Goal: Task Accomplishment & Management: Complete application form

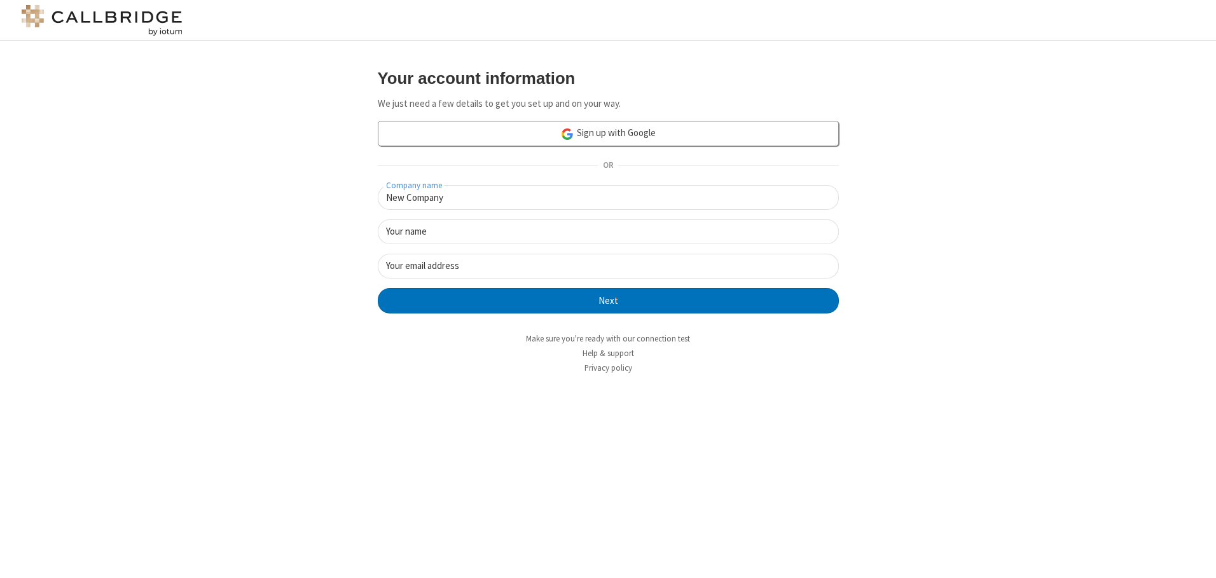
type input "New Company"
type input "New User"
type input "[EMAIL_ADDRESS][DOMAIN_NAME]"
click button "Next" at bounding box center [608, 300] width 461 height 25
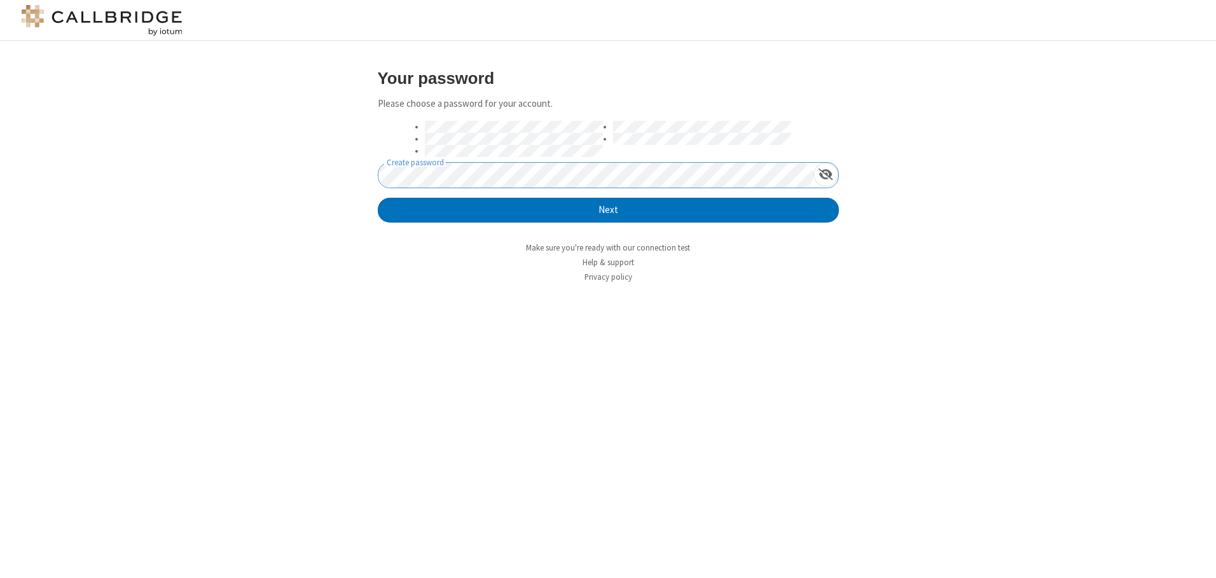
click button "Next" at bounding box center [608, 210] width 461 height 25
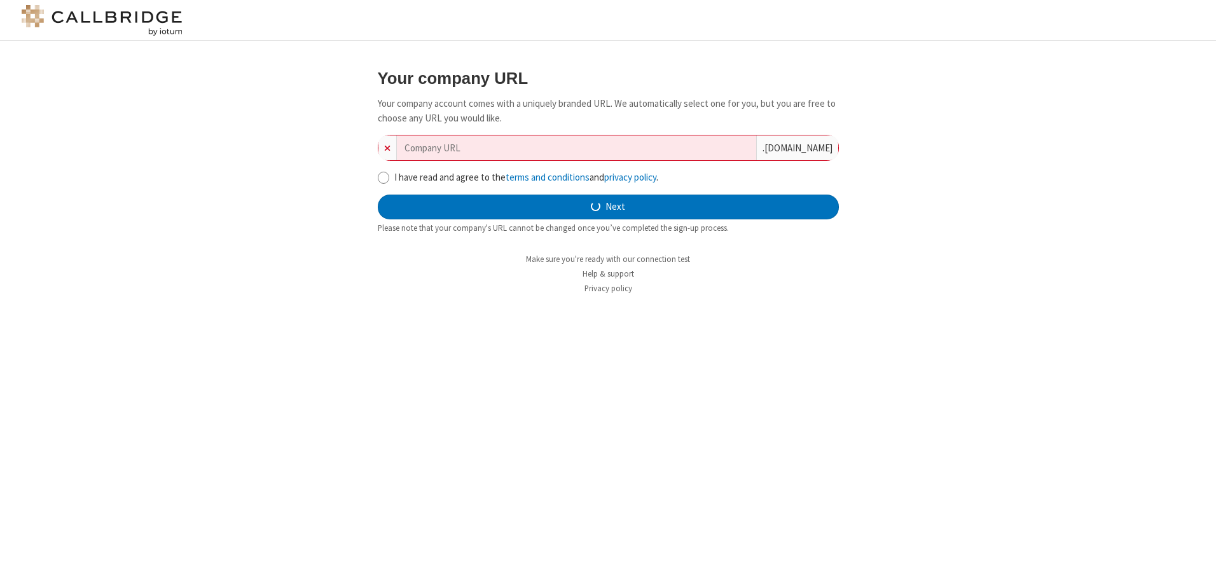
type input "new-company-throughput-48673"
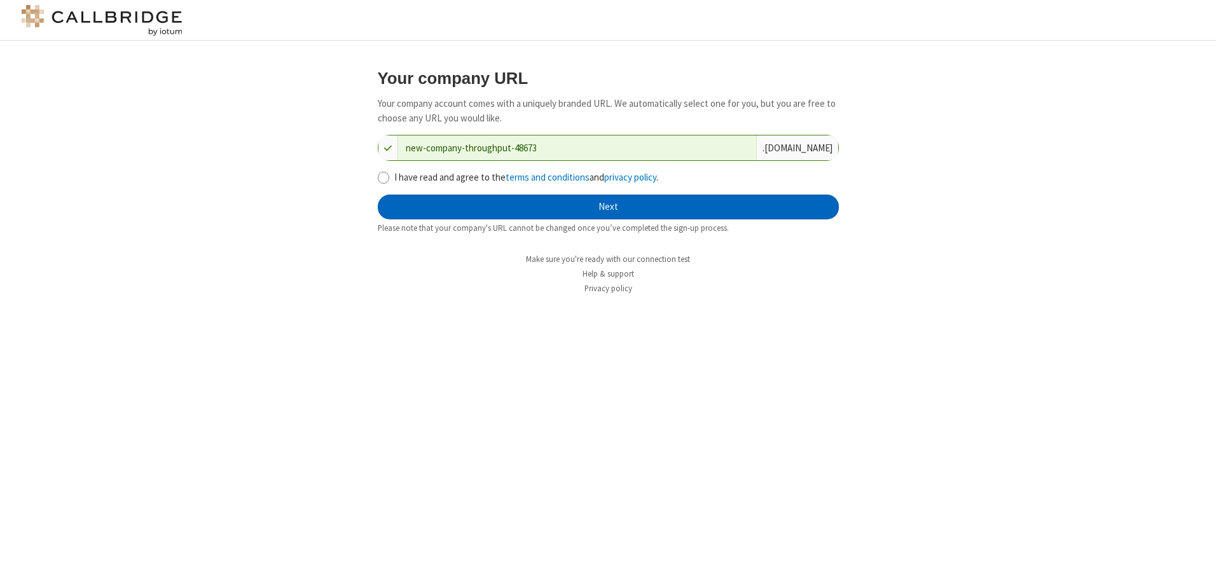
click at [608, 207] on button "Next" at bounding box center [608, 207] width 461 height 25
